Goal: Task Accomplishment & Management: Manage account settings

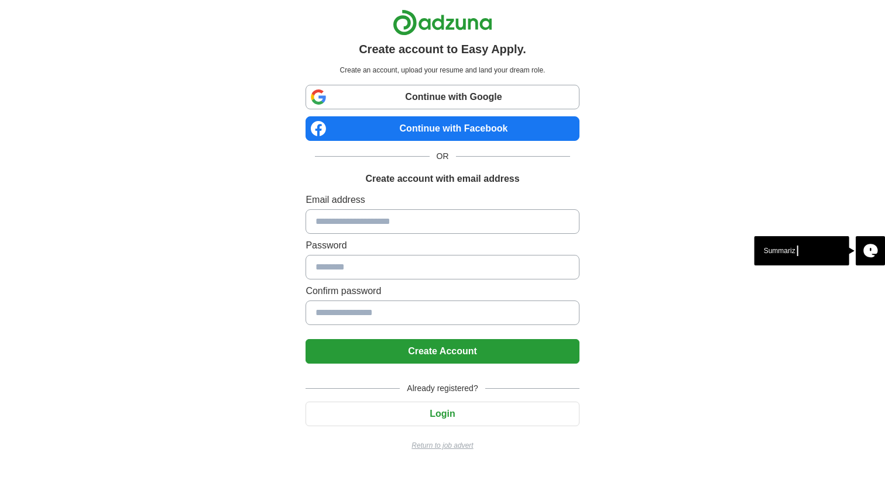
click at [352, 228] on input at bounding box center [441, 221] width 273 height 25
click at [372, 221] on input at bounding box center [441, 221] width 273 height 25
click at [354, 213] on input at bounding box center [441, 221] width 273 height 25
click at [451, 99] on link "Continue with Google" at bounding box center [441, 97] width 273 height 25
